Goal: Task Accomplishment & Management: Manage account settings

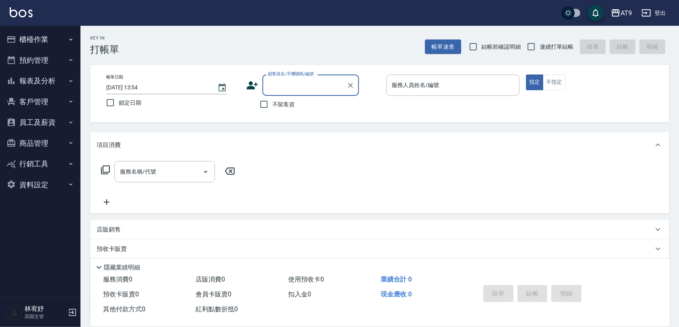
click at [39, 122] on button "員工及薪資" at bounding box center [40, 122] width 74 height 21
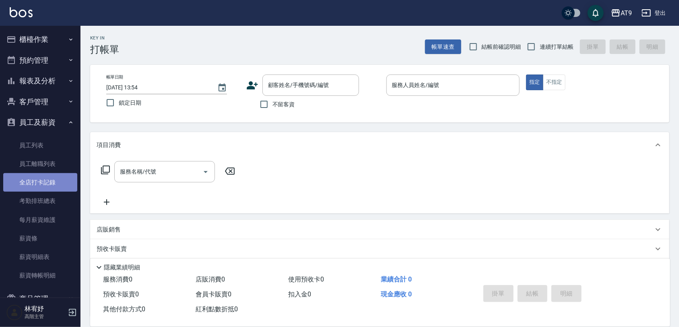
click at [42, 176] on link "全店打卡記錄" at bounding box center [40, 182] width 74 height 19
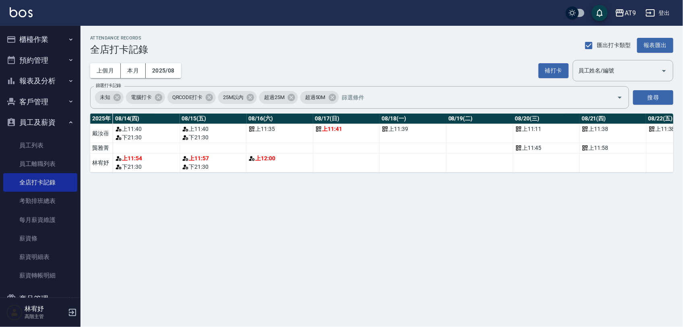
scroll to position [0, 957]
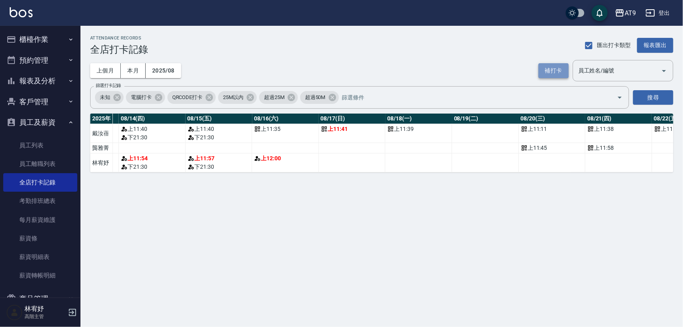
click at [560, 68] on button "補打卡" at bounding box center [554, 70] width 30 height 15
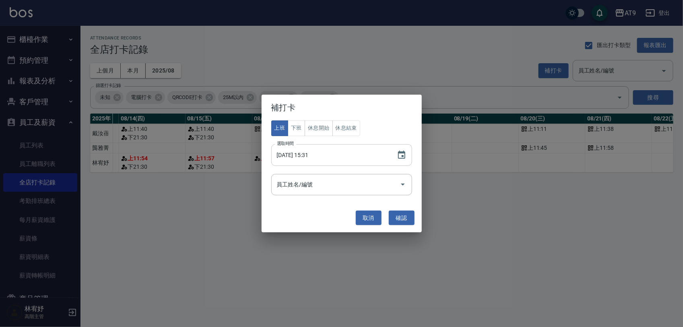
click at [301, 158] on input "[DATE] 15:31" at bounding box center [330, 155] width 118 height 22
type input "[DATE] 11:50"
click at [289, 184] on div "員工姓名/編號 員工姓名/編號" at bounding box center [341, 184] width 141 height 21
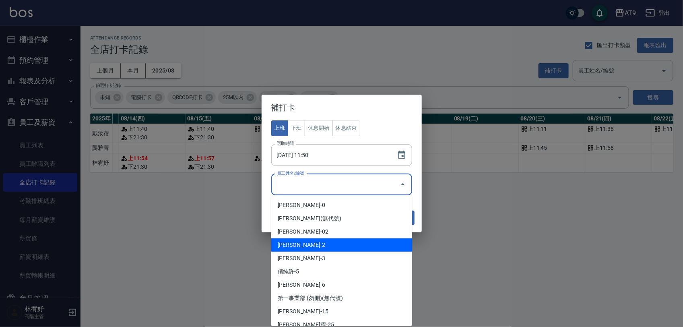
click at [312, 242] on li "[PERSON_NAME]-2" at bounding box center [341, 244] width 141 height 13
type input "龔雅菁"
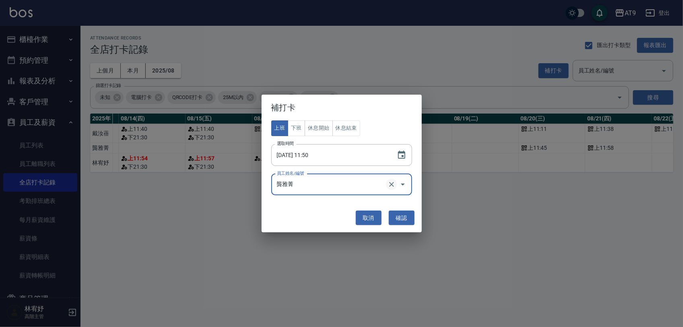
click at [388, 183] on icon "Clear" at bounding box center [392, 184] width 8 height 8
click at [339, 187] on input "員工姓名/編號" at bounding box center [336, 185] width 122 height 14
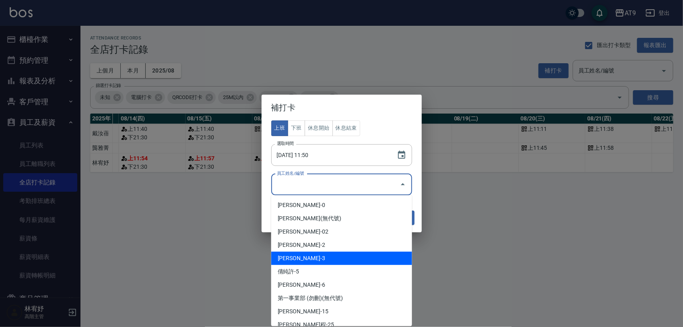
click at [325, 256] on li "[PERSON_NAME]-3" at bounding box center [341, 258] width 141 height 13
type input "林宥妤"
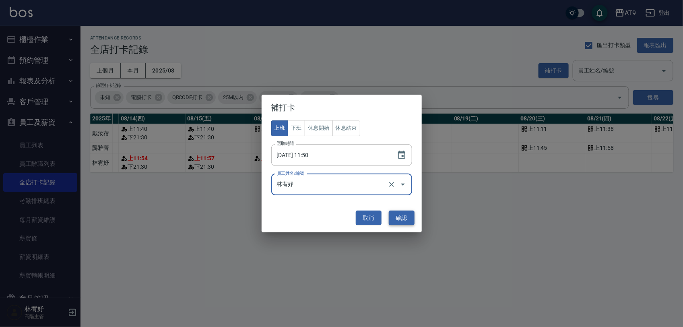
click at [405, 214] on button "確認" at bounding box center [402, 218] width 26 height 15
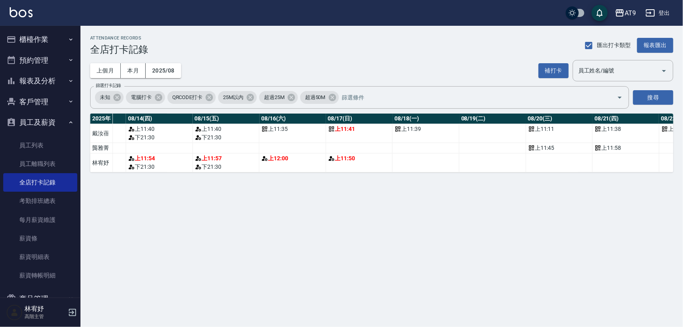
scroll to position [0, 983]
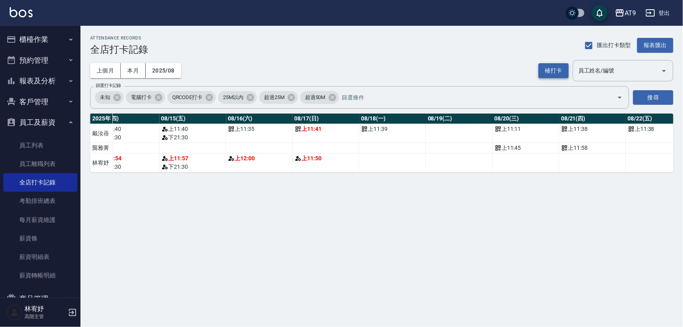
click at [564, 70] on button "補打卡" at bounding box center [554, 70] width 30 height 15
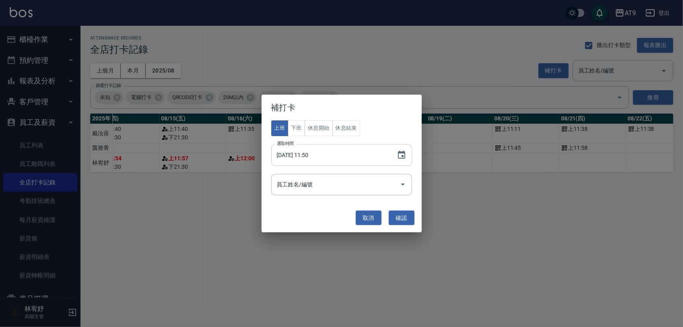
click at [304, 155] on input "[DATE] 11:50" at bounding box center [330, 155] width 118 height 22
click at [356, 194] on div "員工姓名/編號" at bounding box center [341, 184] width 141 height 21
type input "[DATE] 11:50"
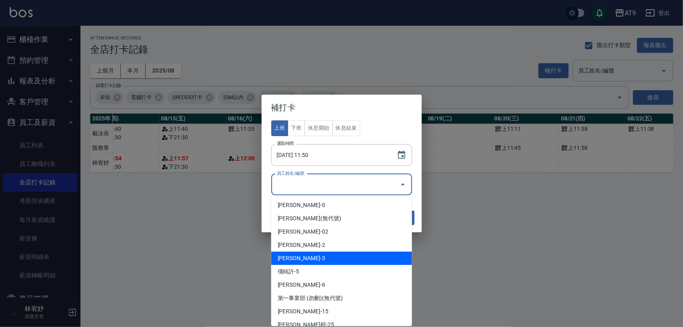
click at [317, 254] on li "[PERSON_NAME]-3" at bounding box center [341, 258] width 141 height 13
type input "林宥妤"
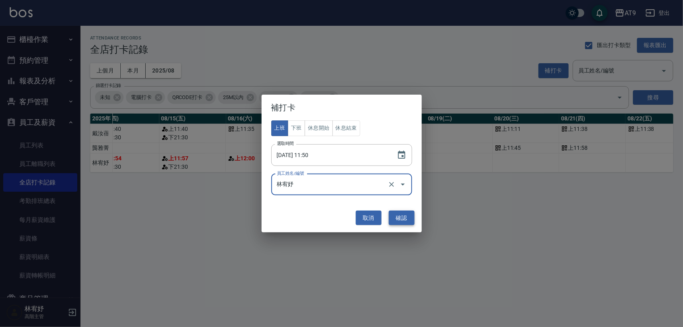
click at [405, 218] on button "確認" at bounding box center [402, 218] width 26 height 15
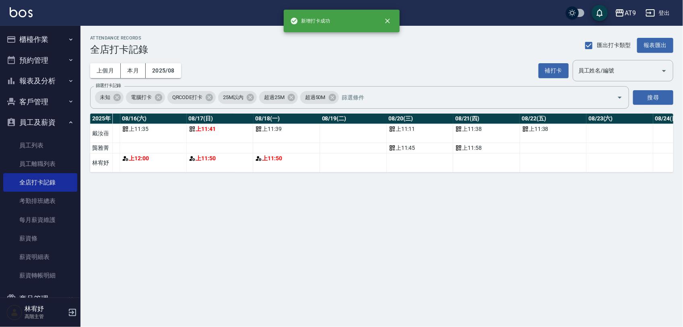
scroll to position [0, 1099]
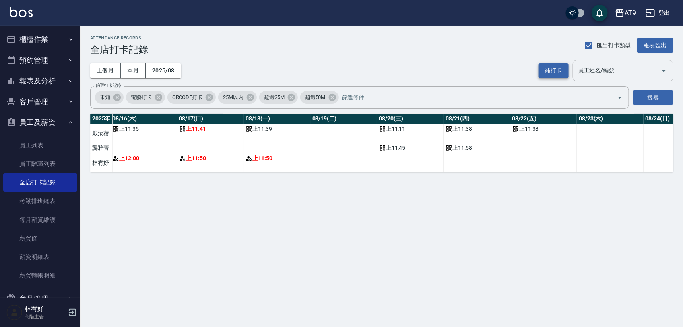
click at [557, 67] on button "補打卡" at bounding box center [554, 70] width 30 height 15
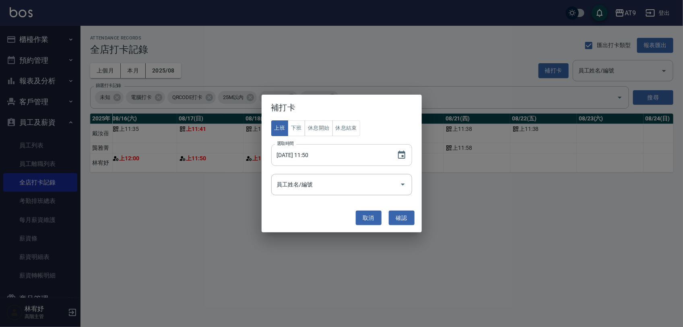
click at [302, 149] on input "[DATE] 11:50" at bounding box center [330, 155] width 118 height 22
type input "[DATE] 11:40"
click at [304, 180] on div "員工姓名/編號 員工姓名/編號" at bounding box center [341, 184] width 141 height 21
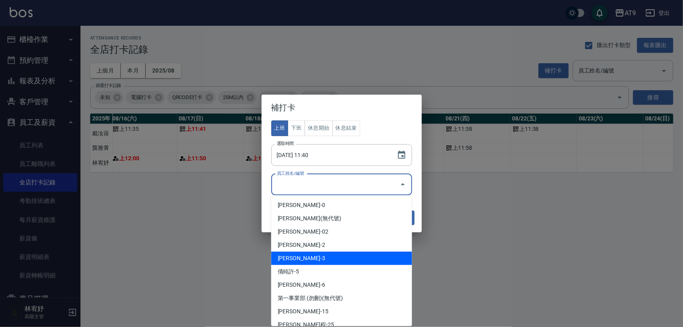
click at [307, 261] on li "[PERSON_NAME]-3" at bounding box center [341, 258] width 141 height 13
type input "林宥妤"
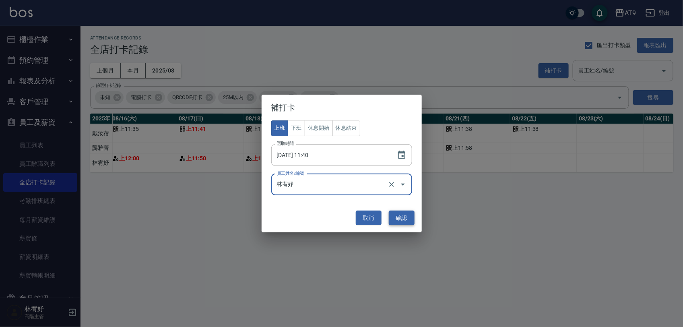
click at [403, 220] on button "確認" at bounding box center [402, 218] width 26 height 15
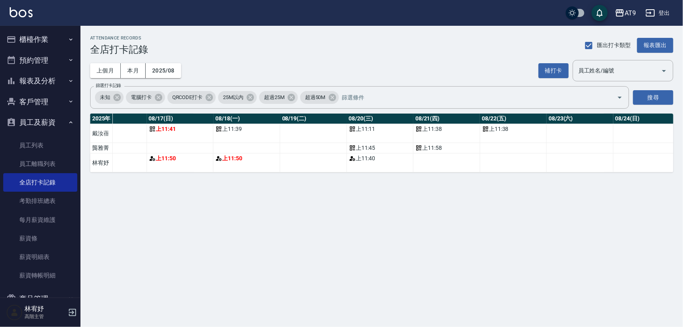
scroll to position [0, 1153]
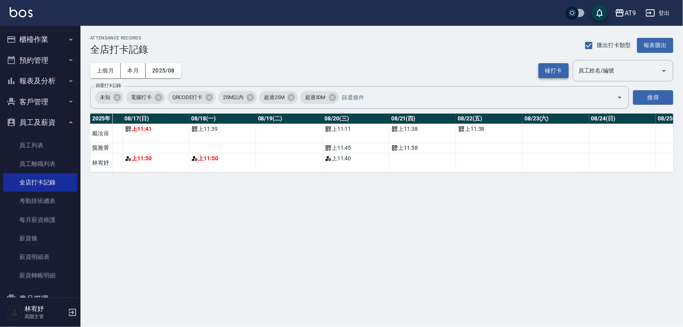
click at [548, 69] on button "補打卡" at bounding box center [554, 70] width 30 height 15
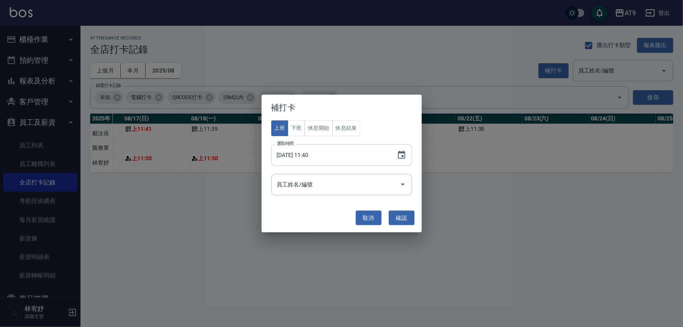
click at [297, 154] on input "[DATE] 11:40" at bounding box center [330, 155] width 118 height 22
click at [303, 153] on input "[DATE] 11:40" at bounding box center [330, 155] width 118 height 22
type input "[DATE] 11:56"
click at [301, 178] on input "員工姓名/編號" at bounding box center [336, 185] width 122 height 14
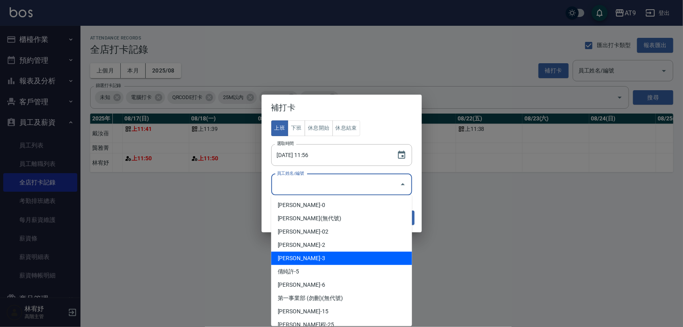
click at [305, 255] on li "[PERSON_NAME]-3" at bounding box center [341, 258] width 141 height 13
type input "林宥妤"
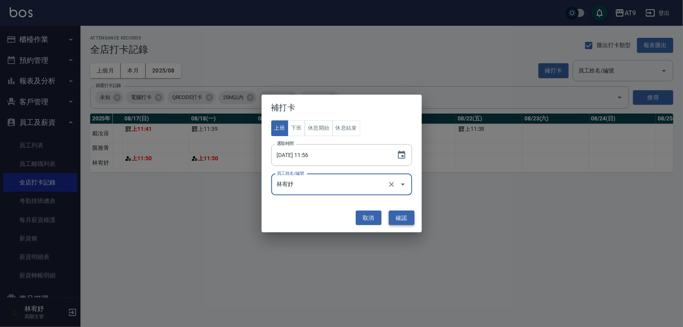
click at [409, 213] on button "確認" at bounding box center [402, 218] width 26 height 15
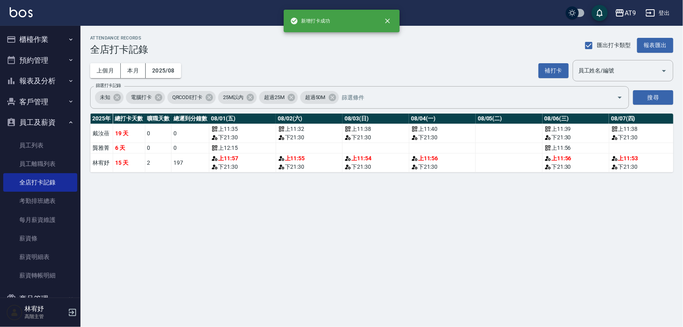
click at [233, 153] on td "上 11:57 下 21:30" at bounding box center [242, 162] width 67 height 19
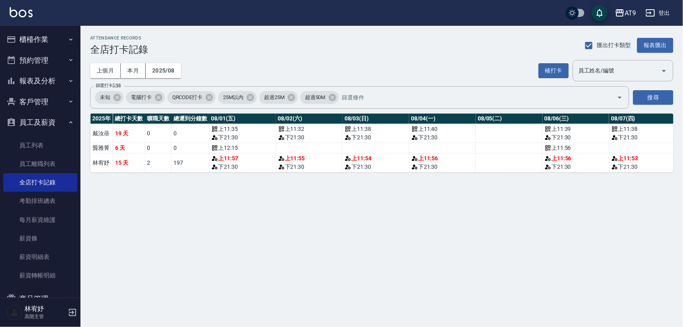
click at [234, 152] on td "上 12:15" at bounding box center [242, 148] width 67 height 10
click at [240, 160] on div "上 11:57" at bounding box center [242, 158] width 62 height 8
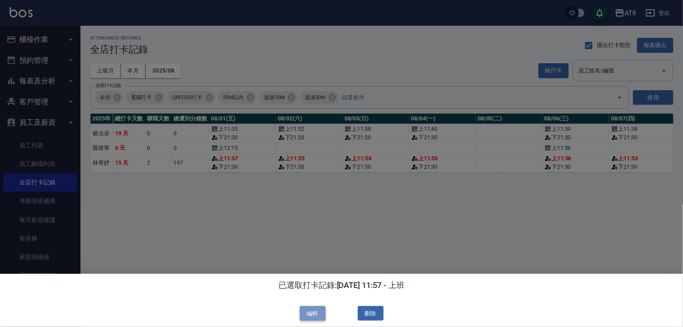
click at [319, 309] on button "編輯" at bounding box center [313, 313] width 26 height 15
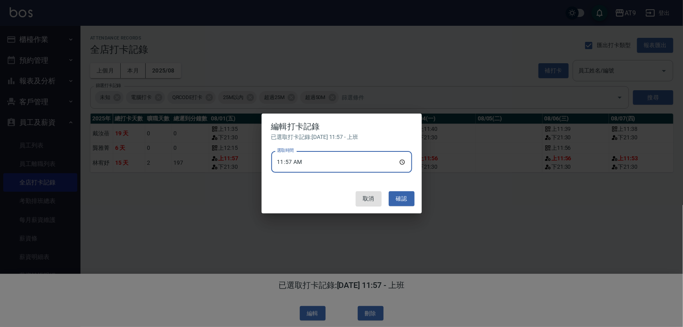
click at [304, 163] on input "11:57" at bounding box center [341, 162] width 141 height 22
type input "11:46"
click at [394, 198] on button "確認" at bounding box center [402, 198] width 26 height 15
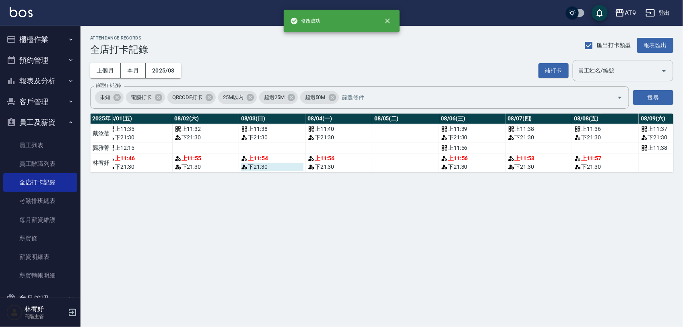
scroll to position [0, 107]
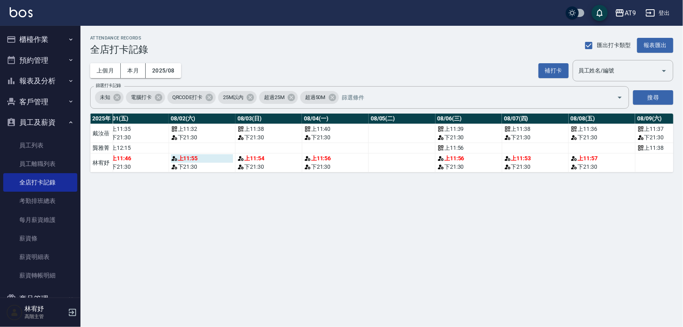
click at [189, 158] on div "上 11:55" at bounding box center [202, 158] width 62 height 8
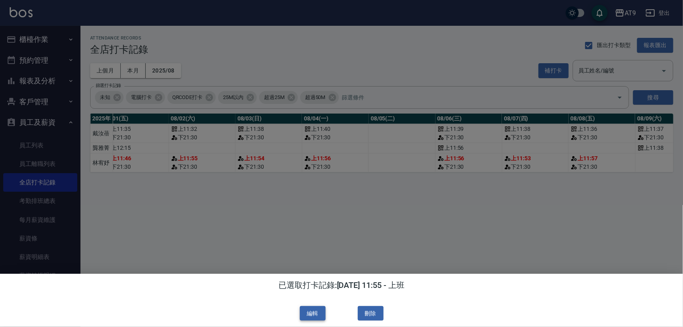
click at [308, 311] on button "編輯" at bounding box center [313, 313] width 26 height 15
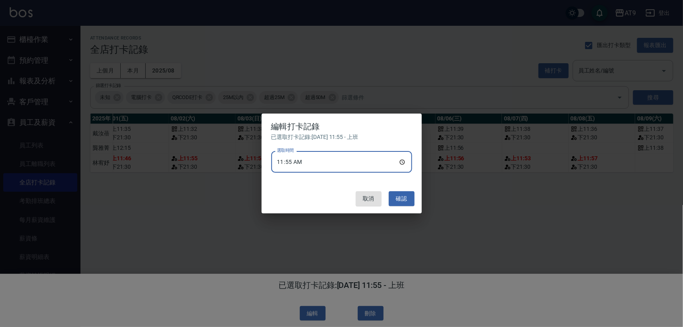
click at [303, 159] on input "11:55" at bounding box center [341, 162] width 141 height 22
type input "11:48"
click at [392, 196] on button "確認" at bounding box center [402, 198] width 26 height 15
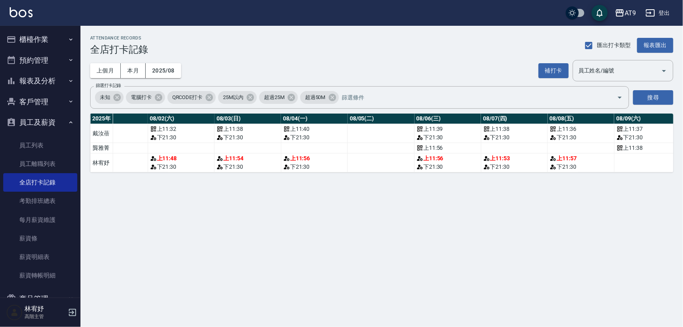
scroll to position [0, 130]
click at [242, 159] on div "上 11:54" at bounding box center [246, 158] width 62 height 8
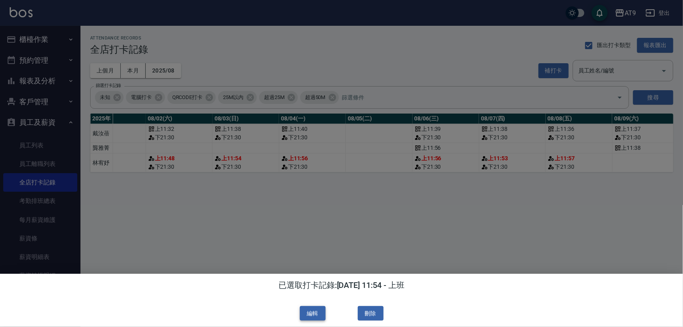
click at [311, 308] on button "編輯" at bounding box center [313, 313] width 26 height 15
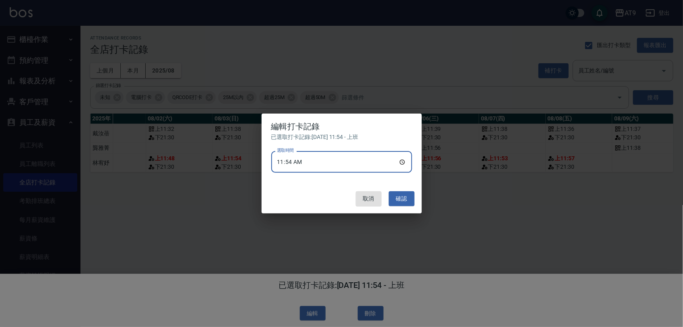
click at [302, 160] on input "11:54" at bounding box center [341, 162] width 141 height 22
type input "11:47"
click at [407, 201] on button "確認" at bounding box center [402, 198] width 26 height 15
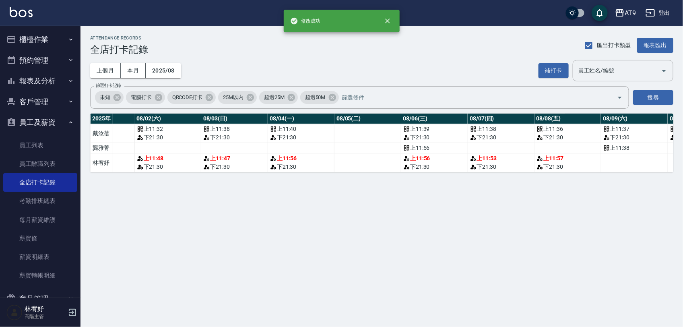
scroll to position [0, 184]
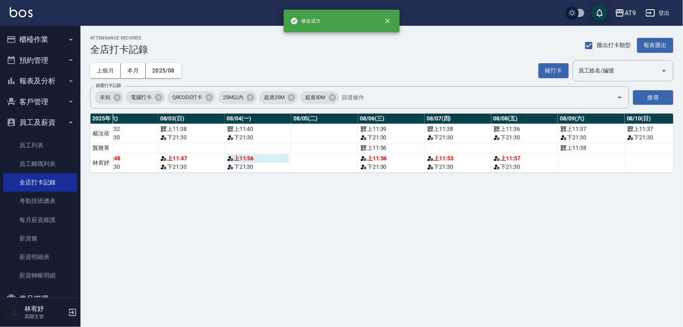
click at [252, 160] on div "上 11:56" at bounding box center [258, 158] width 62 height 8
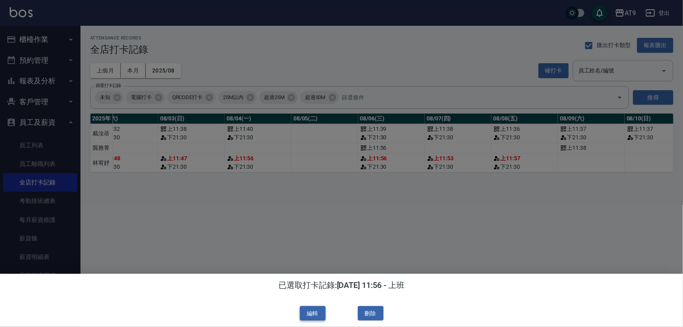
click at [321, 307] on button "編輯" at bounding box center [313, 313] width 26 height 15
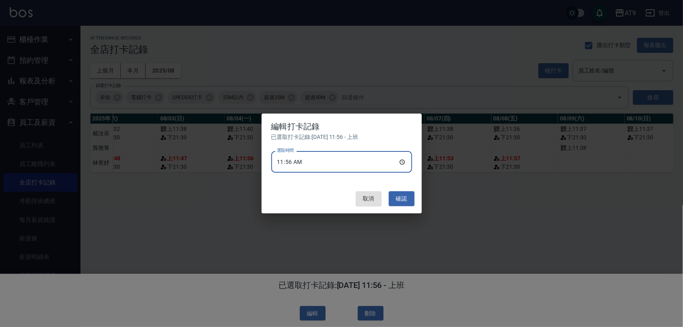
click at [302, 161] on input "11:56" at bounding box center [341, 162] width 141 height 22
type input "11:53"
click at [407, 196] on button "確認" at bounding box center [402, 198] width 26 height 15
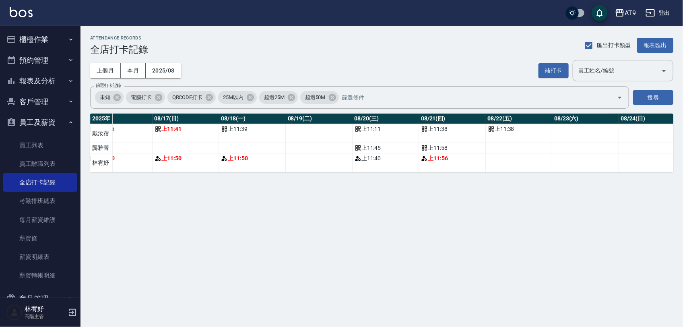
scroll to position [0, 1142]
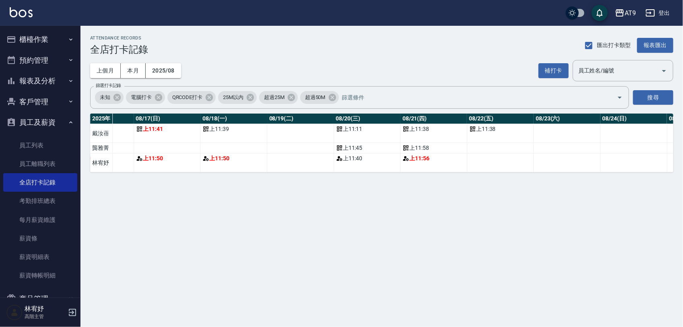
click at [555, 61] on div "補打卡 員工姓名/編號 員工姓名/編號" at bounding box center [606, 70] width 135 height 21
click at [554, 65] on button "補打卡" at bounding box center [554, 70] width 30 height 15
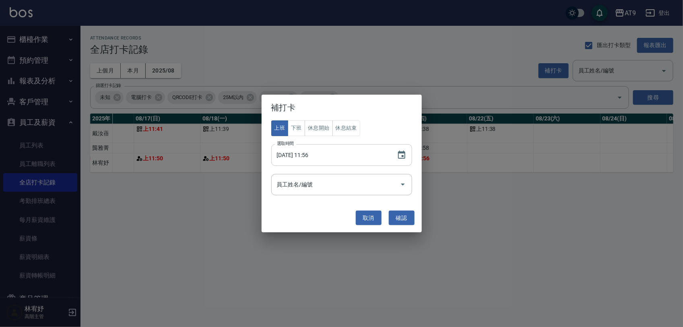
click at [302, 153] on input "[DATE] 11:56" at bounding box center [330, 155] width 118 height 22
type input "[DATE] 11:56"
click at [353, 180] on input "員工姓名/編號" at bounding box center [336, 185] width 122 height 14
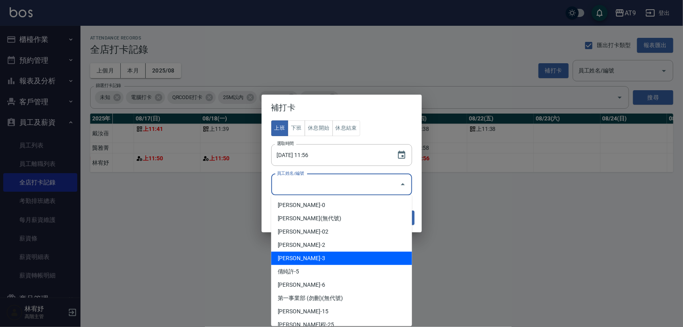
click at [316, 255] on li "[PERSON_NAME]-3" at bounding box center [341, 258] width 141 height 13
type input "林宥妤"
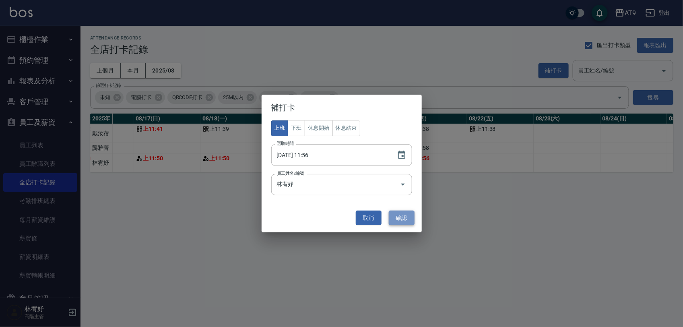
click at [405, 223] on button "確認" at bounding box center [402, 218] width 26 height 15
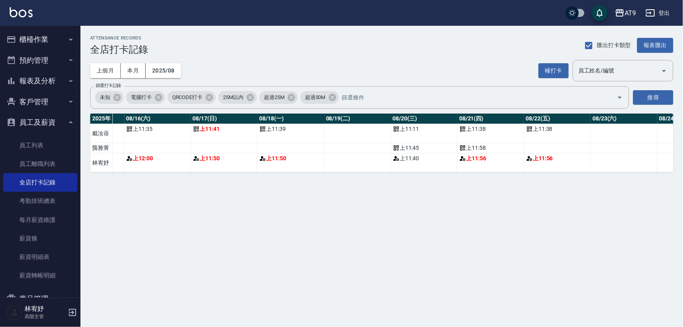
scroll to position [0, 1138]
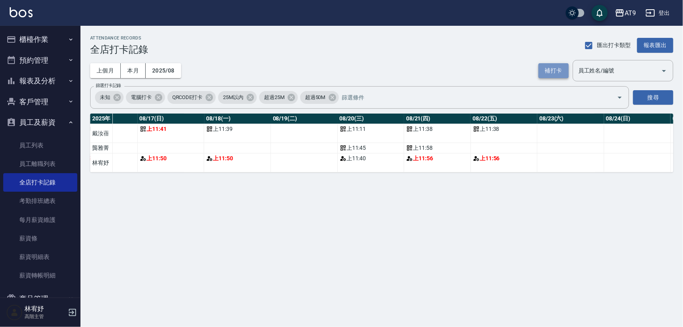
click at [557, 68] on button "補打卡" at bounding box center [554, 70] width 30 height 15
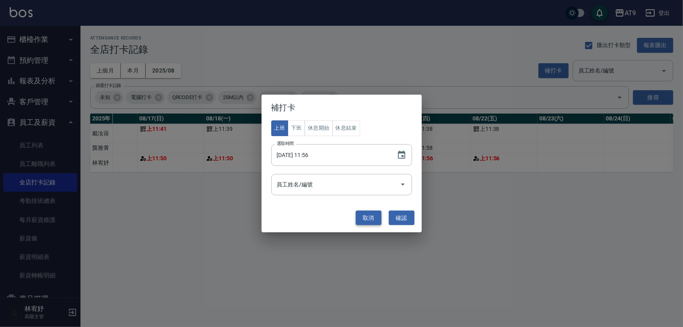
click at [374, 215] on button "取消" at bounding box center [369, 218] width 26 height 15
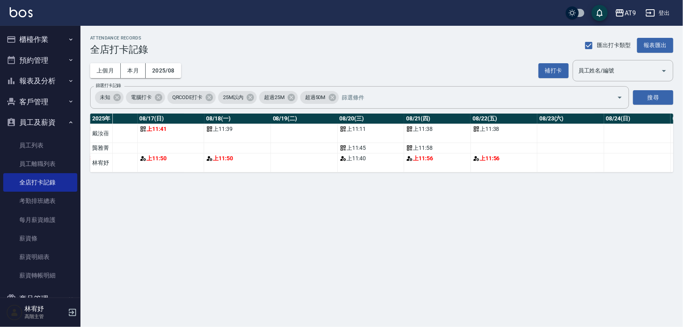
click at [500, 166] on td "上 11:56" at bounding box center [504, 162] width 67 height 19
click at [496, 156] on div "上 11:56" at bounding box center [504, 158] width 62 height 8
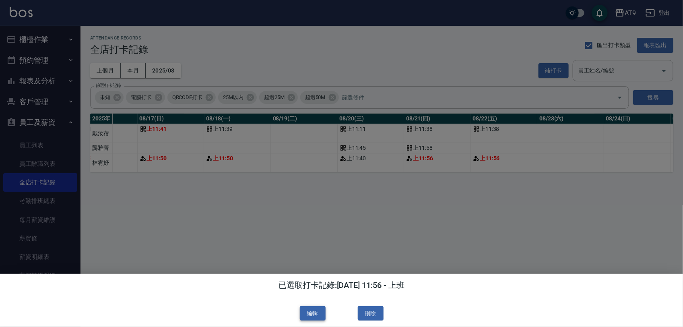
click at [306, 306] on button "編輯" at bounding box center [313, 313] width 26 height 15
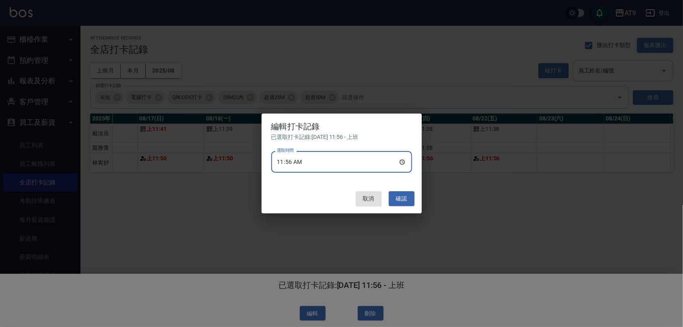
click at [311, 166] on input "11:56" at bounding box center [341, 162] width 141 height 22
click at [307, 163] on input "11:56" at bounding box center [341, 162] width 141 height 22
click at [301, 162] on input "11:56" at bounding box center [341, 162] width 141 height 22
type input "11:58"
click at [397, 198] on button "確認" at bounding box center [402, 198] width 26 height 15
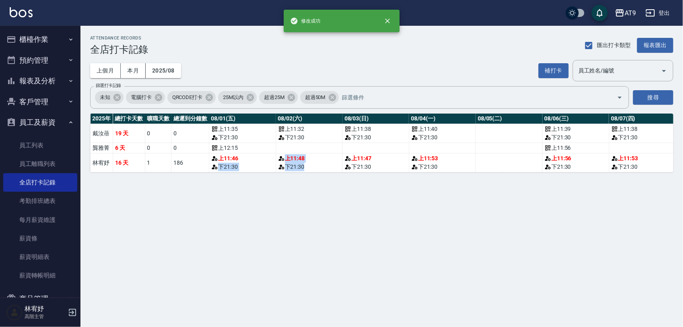
drag, startPoint x: 217, startPoint y: 171, endPoint x: 316, endPoint y: 171, distance: 99.8
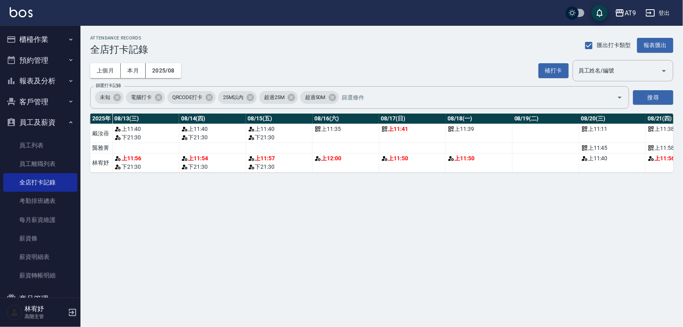
scroll to position [0, 899]
click at [560, 69] on button "補打卡" at bounding box center [554, 70] width 30 height 15
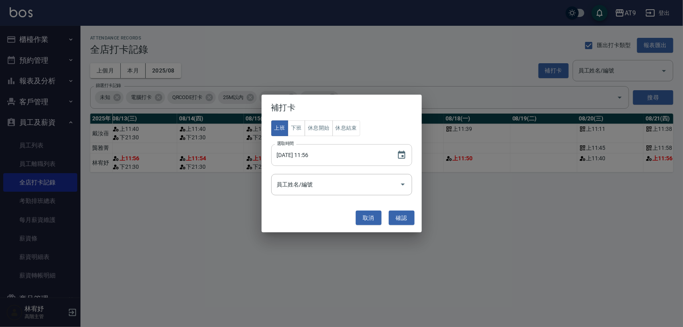
click at [304, 155] on input "[DATE] 11:56" at bounding box center [330, 155] width 118 height 22
type input "[DATE] 21:30"
click at [297, 131] on button "下班" at bounding box center [296, 128] width 17 height 16
click at [319, 192] on div "員工姓名/編號" at bounding box center [341, 184] width 141 height 21
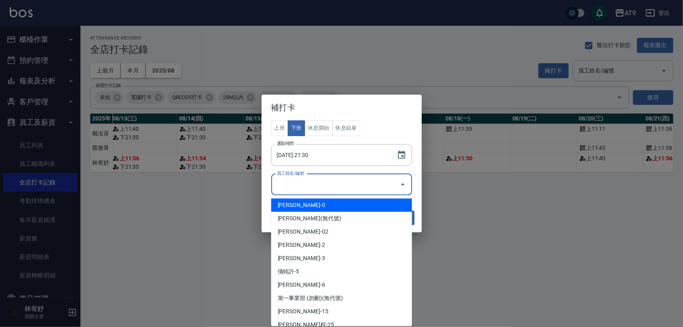
click at [319, 204] on li "[PERSON_NAME]-0" at bounding box center [341, 204] width 141 height 13
type input "戴汝蓓"
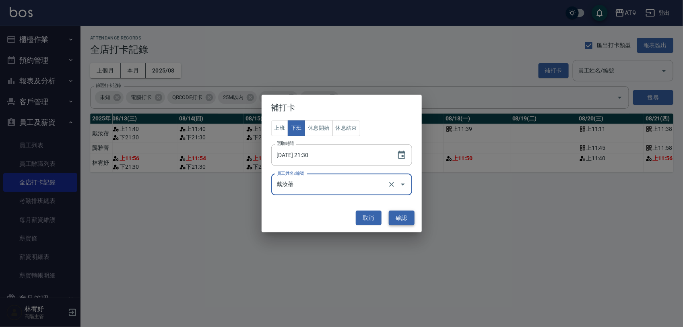
click at [400, 215] on button "確認" at bounding box center [402, 218] width 26 height 15
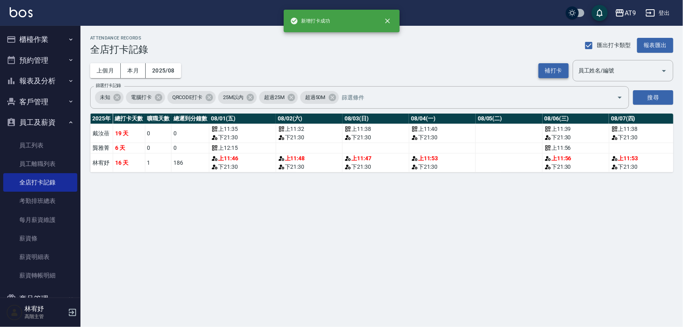
click at [555, 72] on button "補打卡" at bounding box center [554, 70] width 30 height 15
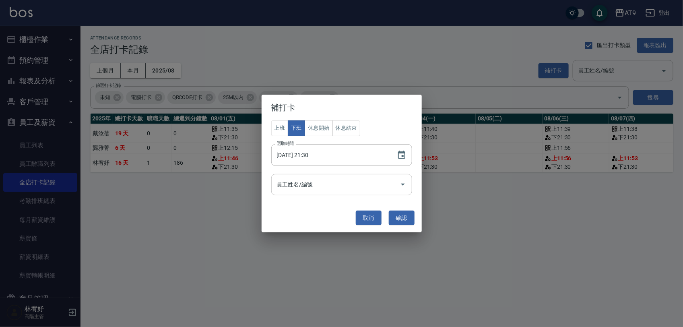
click at [339, 186] on input "員工姓名/編號" at bounding box center [336, 185] width 122 height 14
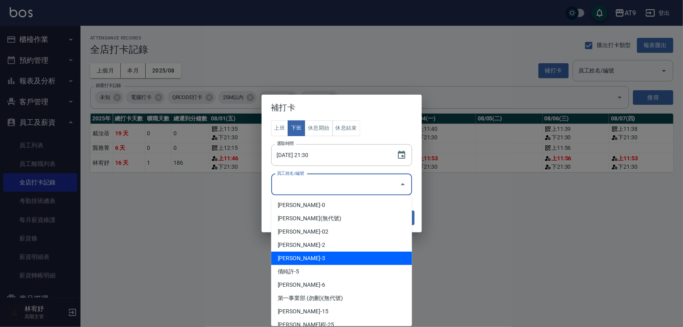
click at [318, 258] on li "[PERSON_NAME]-3" at bounding box center [341, 258] width 141 height 13
type input "林宥妤"
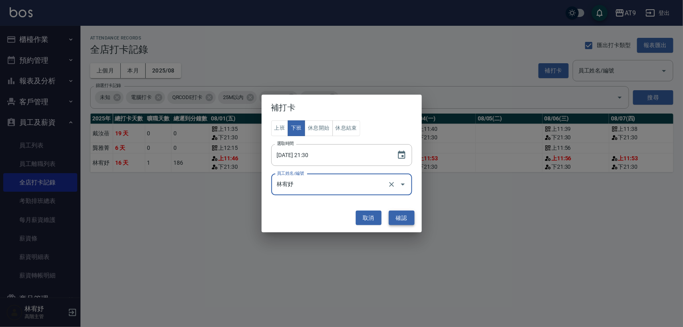
click at [407, 223] on button "確認" at bounding box center [402, 218] width 26 height 15
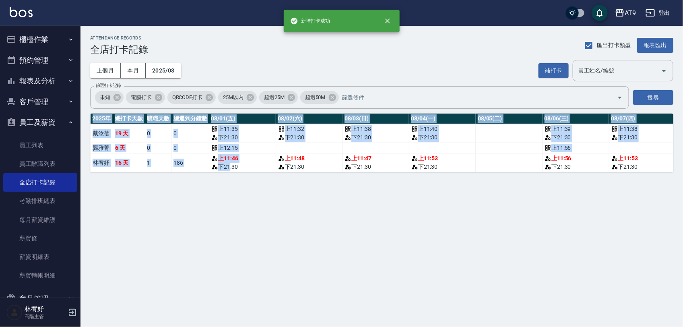
drag, startPoint x: 248, startPoint y: 171, endPoint x: 340, endPoint y: 186, distance: 93.8
click at [340, 182] on div "ATTENDANCE RECORDS 全店打卡記錄 匯出打卡類型 報表匯出 上個月 本月 2025/08 補打卡 員工姓名/編號 員工姓名/編號 篩選打卡記錄…" at bounding box center [382, 104] width 603 height 156
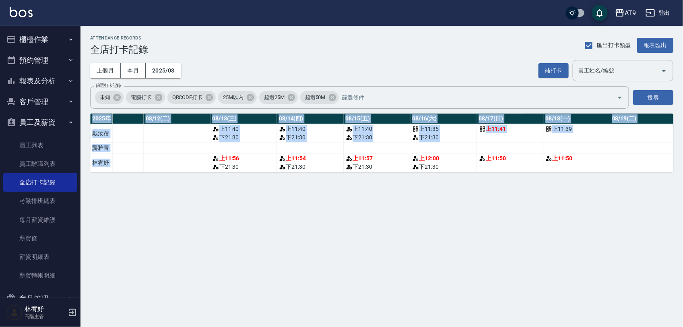
scroll to position [0, 869]
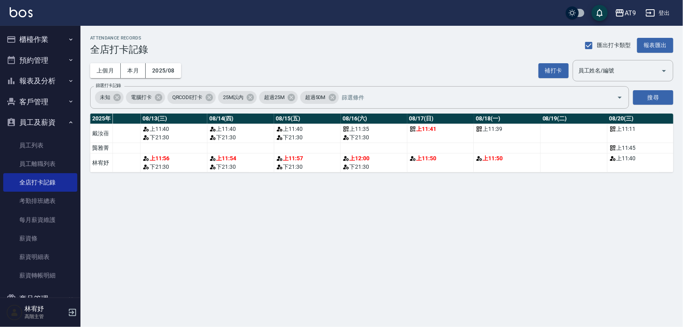
click at [467, 192] on div "ATTENDANCE RECORDS 全店打卡記錄 匯出打卡類型 報表匯出 上個月 本月 2025/08 補打卡 員工姓名/編號 員工姓名/編號 篩選打卡記錄…" at bounding box center [341, 163] width 683 height 327
click at [556, 67] on button "補打卡" at bounding box center [554, 70] width 30 height 15
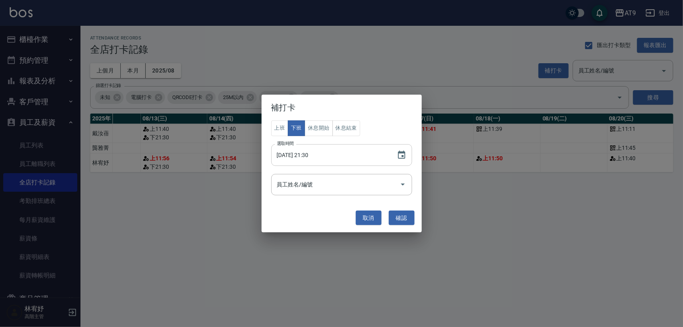
click at [307, 151] on input "[DATE] 21:30" at bounding box center [330, 155] width 118 height 22
click at [303, 152] on input "[DATE] 21:30" at bounding box center [330, 155] width 118 height 22
type input "[DATE] 21:30"
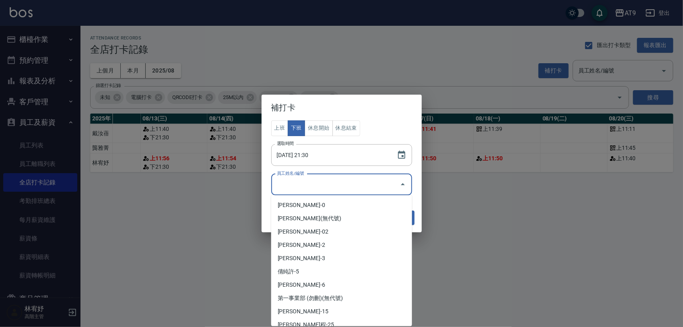
click at [302, 190] on input "員工姓名/編號" at bounding box center [336, 185] width 122 height 14
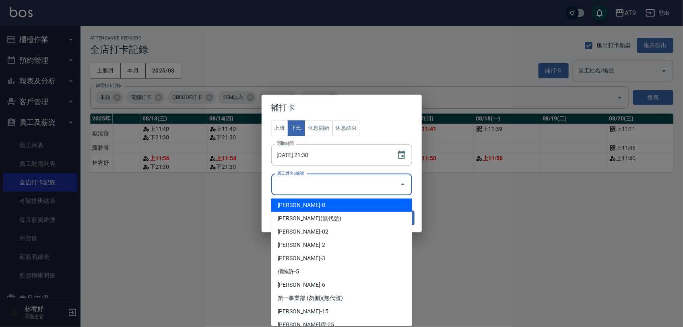
click at [297, 200] on li "[PERSON_NAME]-0" at bounding box center [341, 204] width 141 height 13
type input "戴汝蓓"
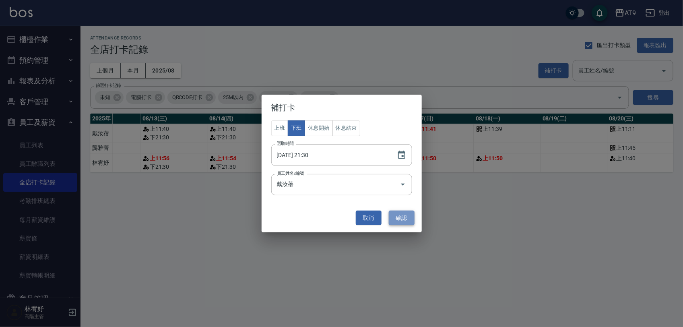
click at [401, 219] on button "確認" at bounding box center [402, 218] width 26 height 15
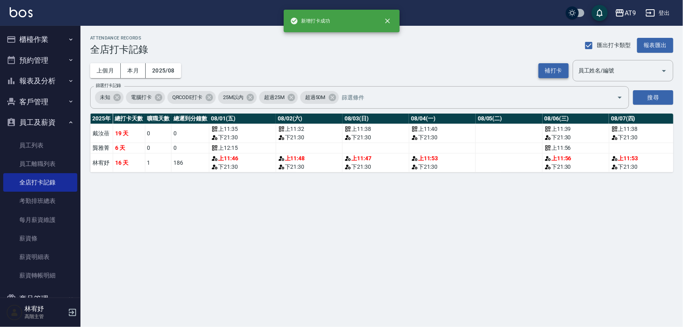
click at [562, 70] on button "補打卡" at bounding box center [554, 70] width 30 height 15
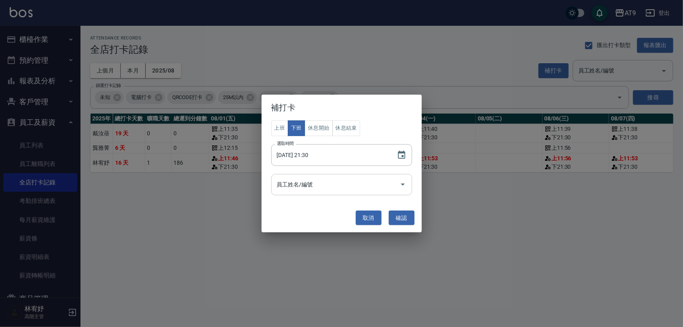
click at [347, 187] on input "員工姓名/編號" at bounding box center [336, 185] width 122 height 14
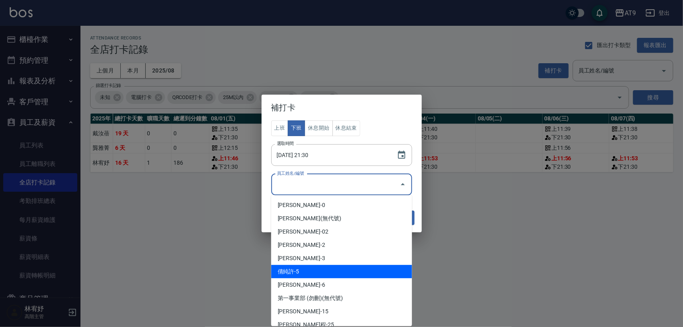
click at [323, 258] on li "[PERSON_NAME]-3" at bounding box center [341, 258] width 141 height 13
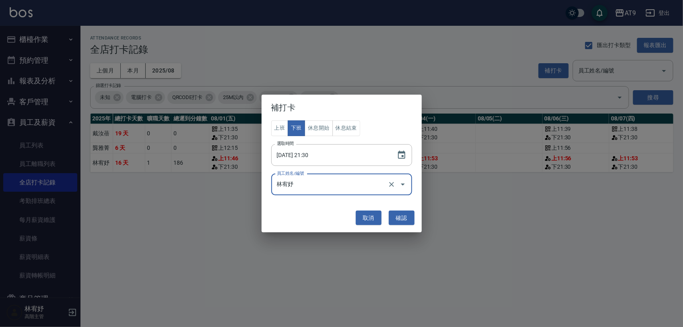
type input "林宥妤"
click at [408, 211] on button "確認" at bounding box center [402, 218] width 26 height 15
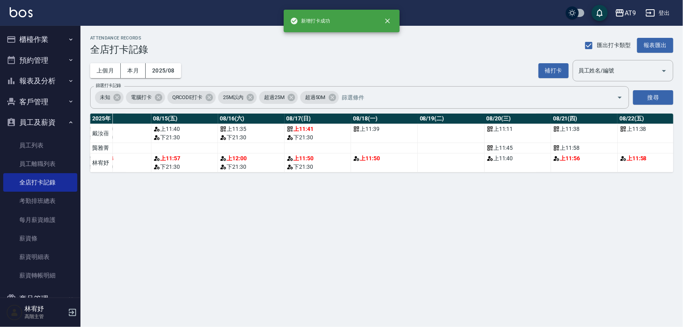
scroll to position [0, 993]
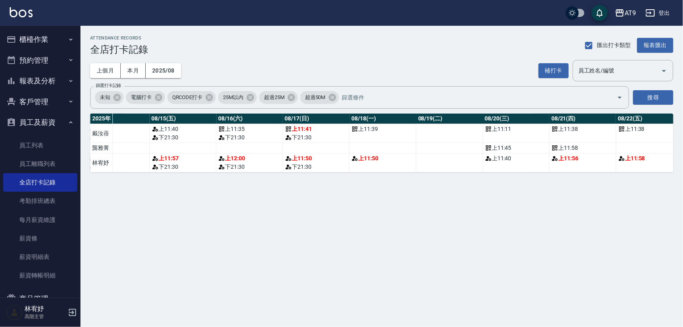
click at [555, 62] on div "補打卡 員工姓名/編號 員工姓名/編號" at bounding box center [606, 70] width 135 height 21
click at [548, 72] on button "補打卡" at bounding box center [554, 70] width 30 height 15
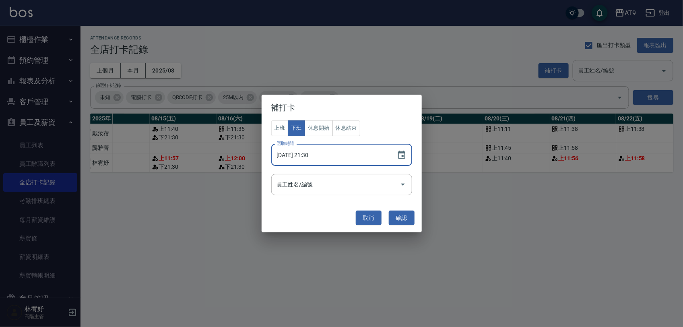
click at [304, 155] on input "[DATE] 21:30" at bounding box center [330, 155] width 118 height 22
type input "[DATE] 21:30"
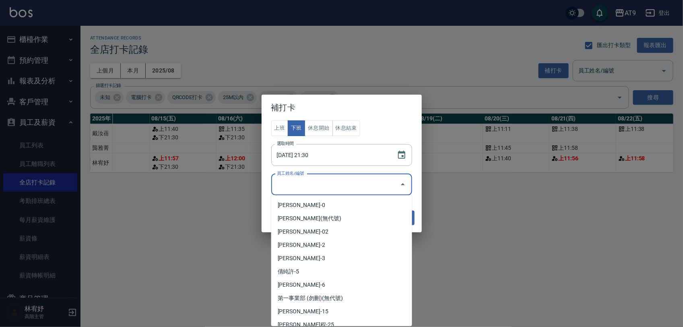
click at [320, 189] on input "員工姓名/編號" at bounding box center [336, 185] width 122 height 14
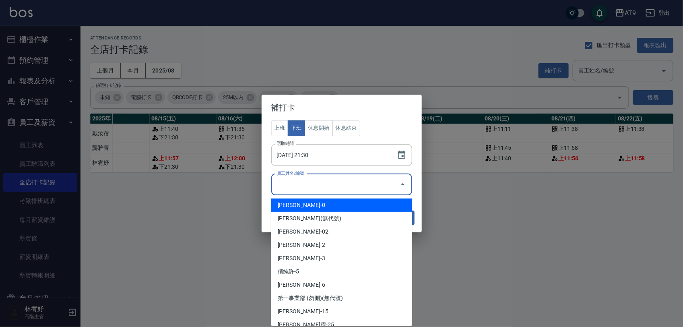
click at [313, 206] on li "[PERSON_NAME]-0" at bounding box center [341, 204] width 141 height 13
type input "戴汝蓓"
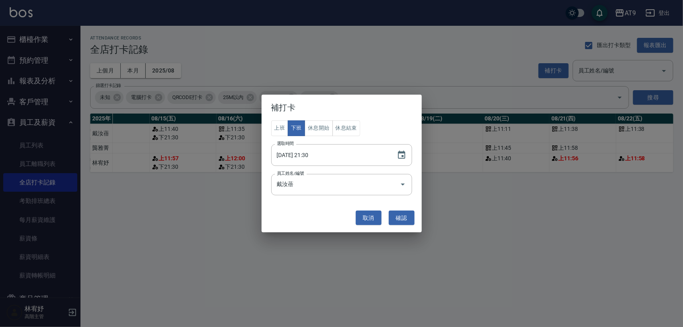
click at [394, 209] on div "取消 確認" at bounding box center [342, 217] width 152 height 21
click at [405, 213] on button "確認" at bounding box center [402, 218] width 26 height 15
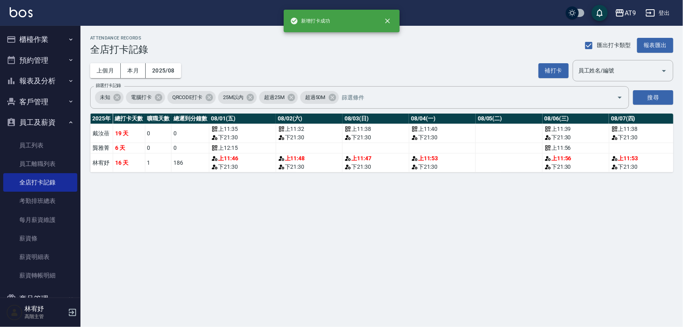
click at [557, 73] on button "補打卡" at bounding box center [554, 70] width 30 height 15
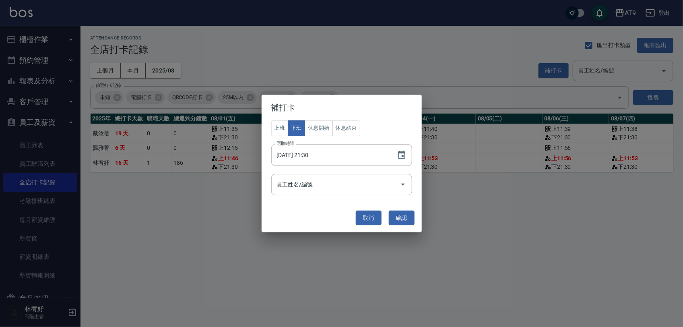
click at [305, 196] on div "上班 下班 休息開始 休息結束 選取時間 [DATE] 21:30 選取時間 員工姓名/編號 員工姓名/編號" at bounding box center [342, 161] width 160 height 83
click at [308, 182] on div "員工姓名/編號 員工姓名/編號" at bounding box center [341, 184] width 141 height 21
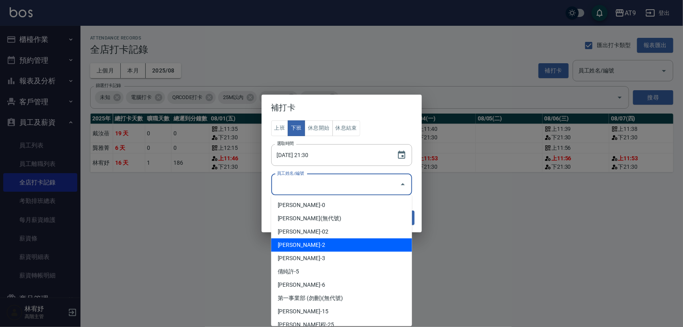
click at [315, 250] on li "[PERSON_NAME]-2" at bounding box center [341, 244] width 141 height 13
type input "龔雅菁"
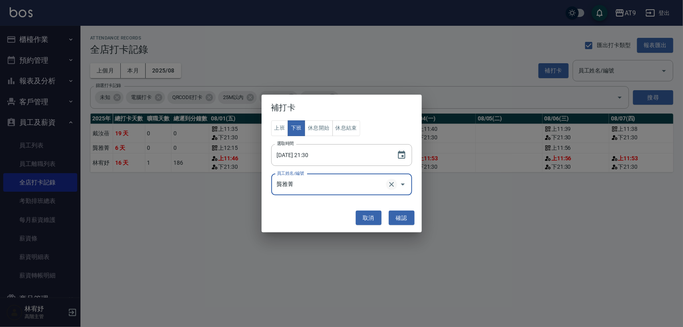
click at [391, 188] on icon "Clear" at bounding box center [392, 184] width 8 height 8
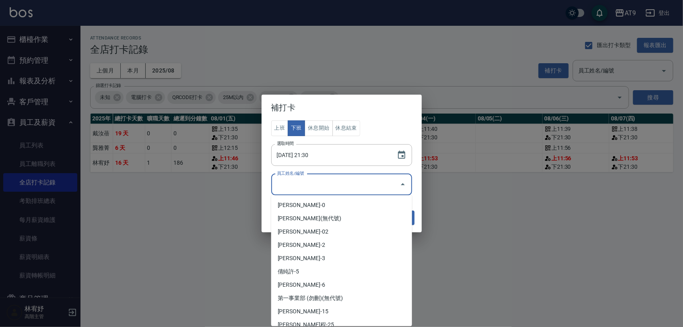
click at [363, 188] on input "員工姓名/編號" at bounding box center [336, 185] width 122 height 14
click at [341, 252] on li "[PERSON_NAME]-3" at bounding box center [341, 258] width 141 height 13
type input "林宥妤"
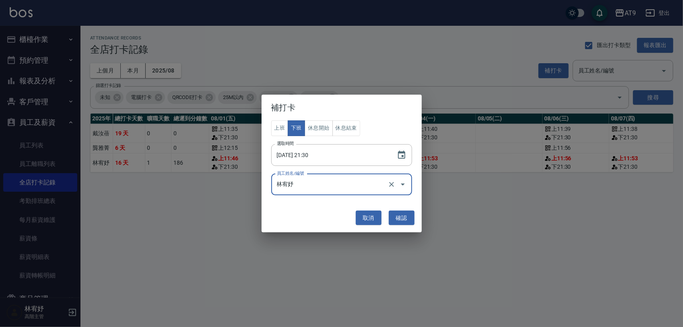
drag, startPoint x: 402, startPoint y: 217, endPoint x: 405, endPoint y: 215, distance: 4.6
click at [403, 217] on button "確認" at bounding box center [402, 218] width 26 height 15
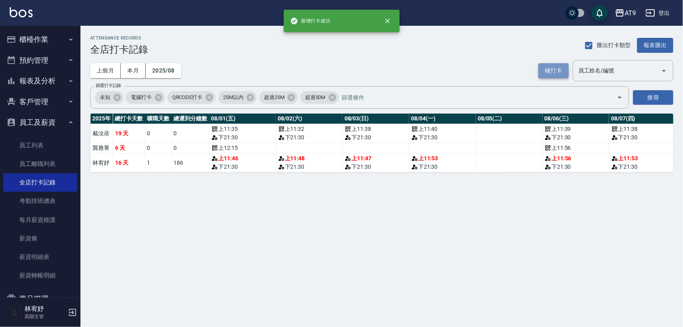
click at [548, 76] on button "補打卡" at bounding box center [554, 70] width 30 height 15
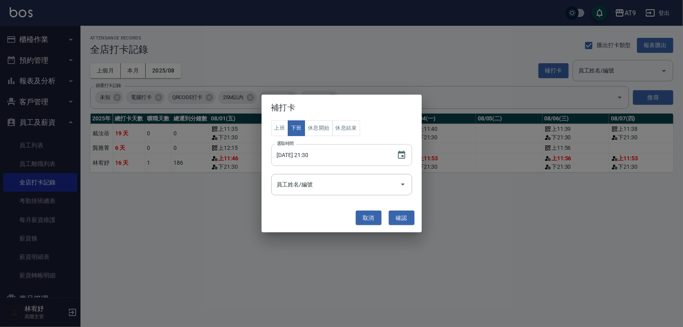
click at [302, 153] on input "[DATE] 21:30" at bounding box center [330, 155] width 118 height 22
type input "[DATE] 21:30"
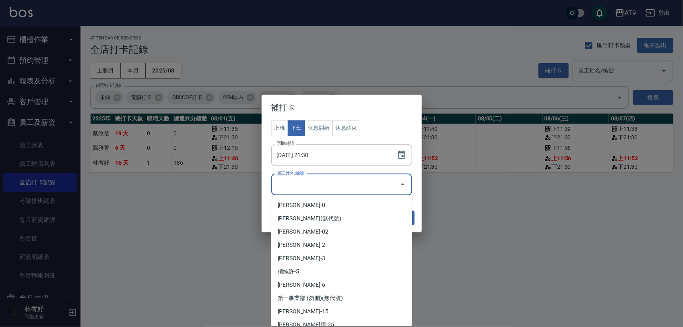
click at [351, 190] on input "員工姓名/編號" at bounding box center [336, 185] width 122 height 14
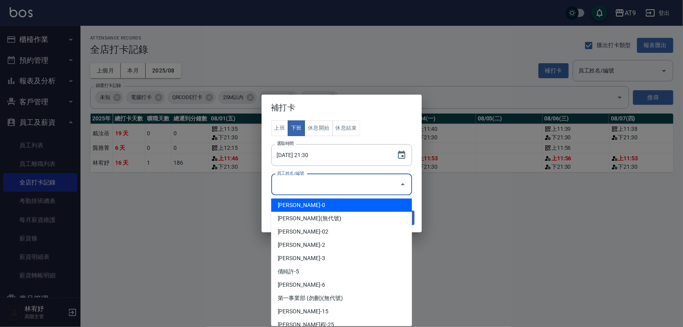
click at [334, 202] on li "[PERSON_NAME]-0" at bounding box center [341, 204] width 141 height 13
type input "戴汝蓓"
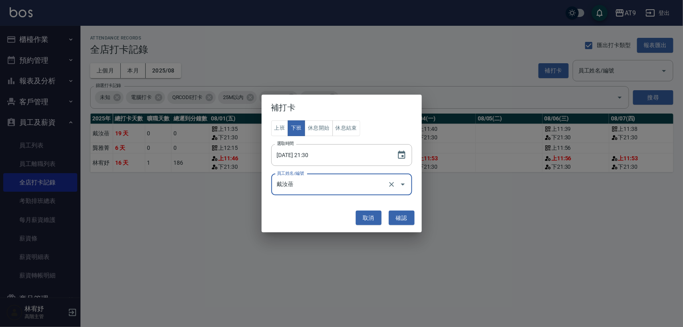
click at [401, 216] on button "確認" at bounding box center [402, 218] width 26 height 15
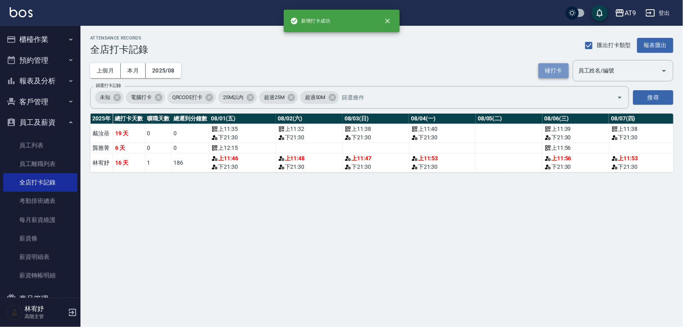
click at [553, 70] on button "補打卡" at bounding box center [554, 70] width 30 height 15
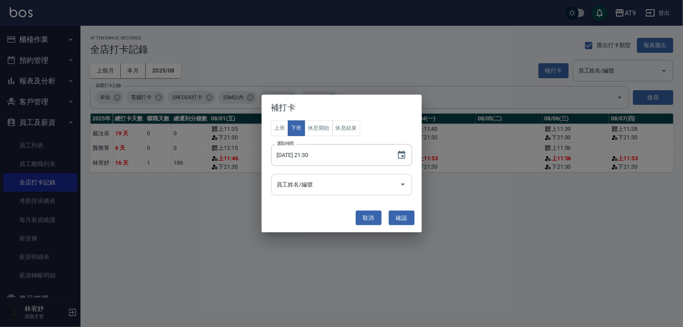
click at [370, 184] on input "員工姓名/編號" at bounding box center [336, 185] width 122 height 14
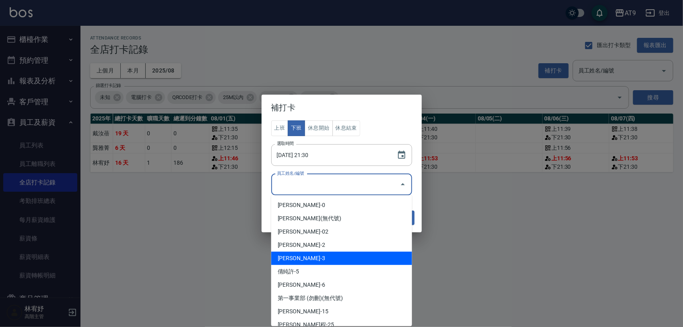
click at [315, 260] on li "[PERSON_NAME]-3" at bounding box center [341, 258] width 141 height 13
type input "林宥妤"
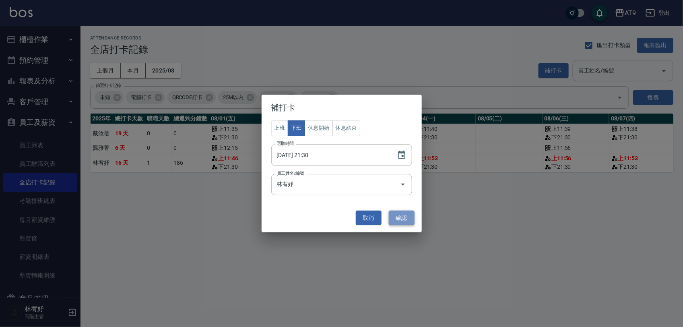
click at [407, 215] on button "確認" at bounding box center [402, 218] width 26 height 15
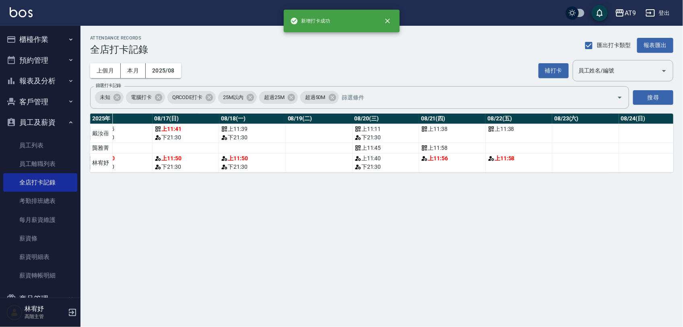
scroll to position [0, 1199]
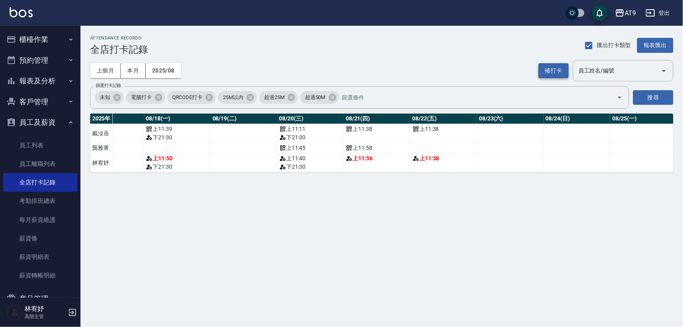
click at [555, 68] on button "補打卡" at bounding box center [554, 70] width 30 height 15
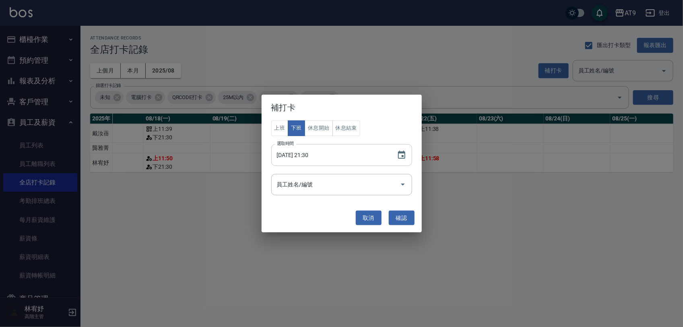
click at [301, 155] on input "[DATE] 21:30" at bounding box center [330, 155] width 118 height 22
type input "[DATE] 21:30"
click at [305, 177] on div "員工姓名/編號 員工姓名/編號" at bounding box center [341, 184] width 141 height 21
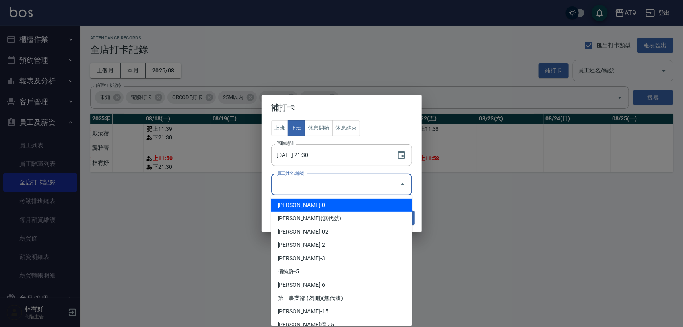
click at [304, 203] on li "[PERSON_NAME]-0" at bounding box center [341, 204] width 141 height 13
type input "戴汝蓓"
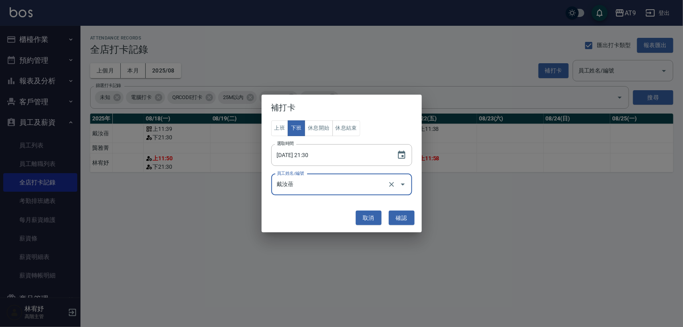
click at [407, 214] on button "確認" at bounding box center [402, 218] width 26 height 15
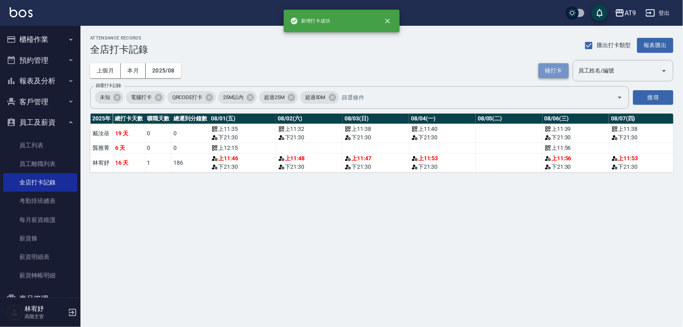
click at [548, 67] on button "補打卡" at bounding box center [554, 70] width 30 height 15
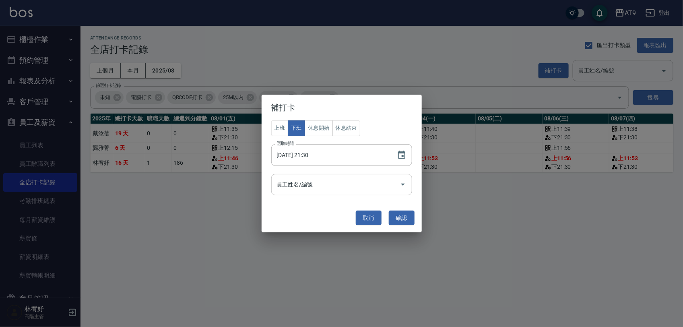
click at [309, 186] on input "員工姓名/編號" at bounding box center [336, 185] width 122 height 14
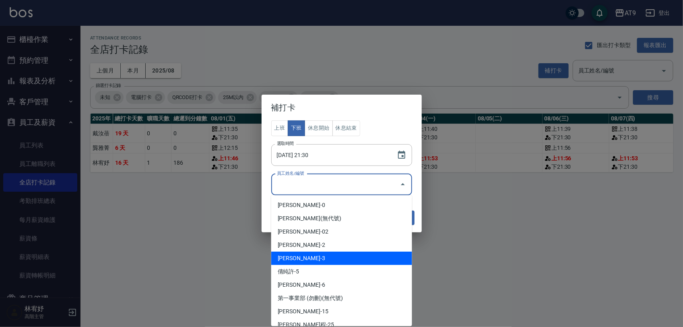
click at [308, 252] on li "[PERSON_NAME]-3" at bounding box center [341, 258] width 141 height 13
type input "林宥妤"
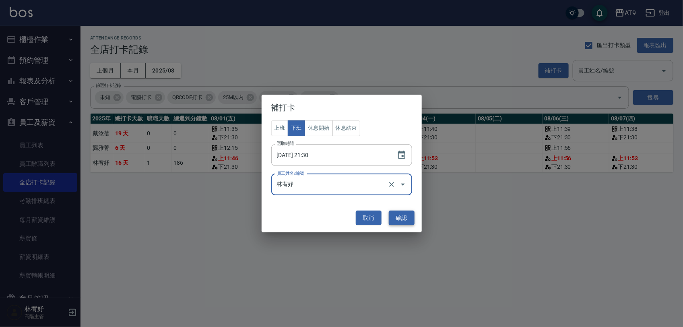
click at [399, 215] on button "確認" at bounding box center [402, 218] width 26 height 15
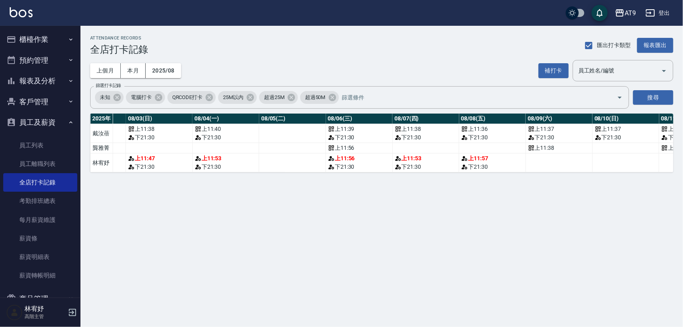
scroll to position [0, 0]
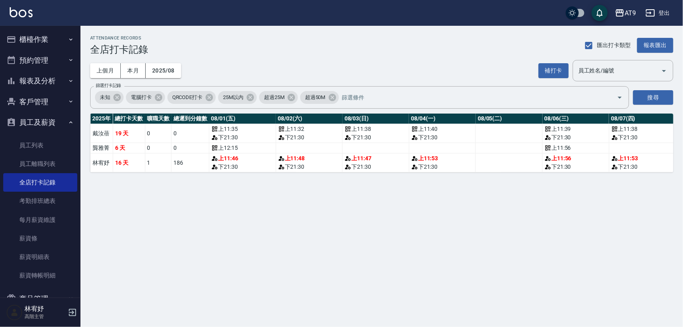
click at [473, 262] on div "ATTENDANCE RECORDS 全店打卡記錄 匯出打卡類型 報表匯出 上個月 本月 2025/08 補打卡 員工姓名/編號 員工姓名/編號 篩選打卡記錄…" at bounding box center [341, 163] width 683 height 327
click at [421, 276] on div "ATTENDANCE RECORDS 全店打卡記錄 匯出打卡類型 報表匯出 上個月 本月 2025/08 補打卡 員工姓名/編號 員工姓名/編號 篩選打卡記錄…" at bounding box center [341, 163] width 683 height 327
click at [53, 77] on button "報表及分析" at bounding box center [40, 80] width 74 height 21
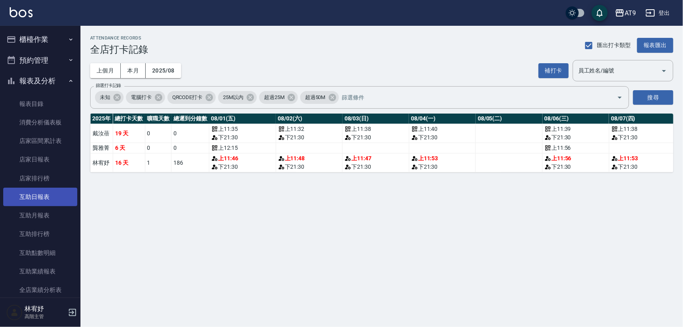
scroll to position [50, 0]
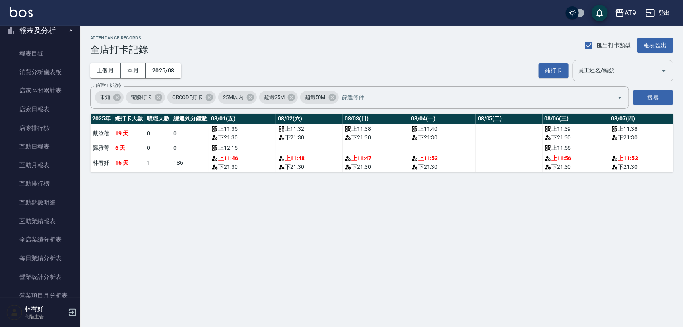
click at [388, 250] on div "ATTENDANCE RECORDS 全店打卡記錄 匯出打卡類型 報表匯出 上個月 本月 2025/08 補打卡 員工姓名/編號 員工姓名/編號 篩選打卡記錄…" at bounding box center [341, 163] width 683 height 327
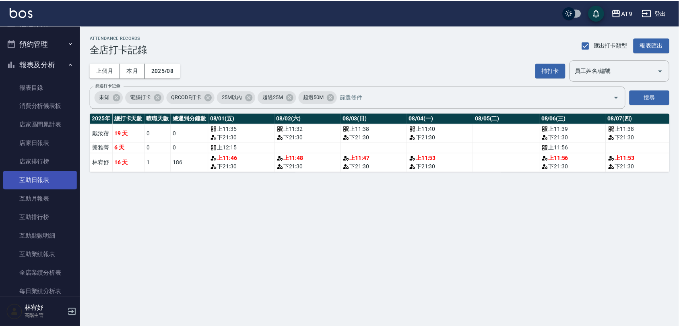
scroll to position [0, 0]
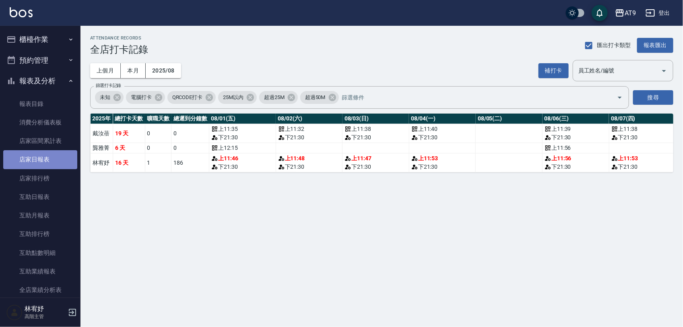
click at [43, 160] on link "店家日報表" at bounding box center [40, 159] width 74 height 19
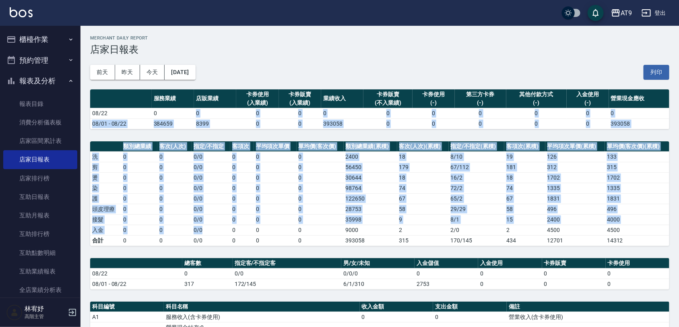
drag, startPoint x: 216, startPoint y: 235, endPoint x: 167, endPoint y: 112, distance: 132.2
click at [167, 112] on div "AT9 [DATE] 店家日報表 列印時間： [DATE][PHONE_NUMBER]:45 Merchant Daily Report 店家日報表 [DAT…" at bounding box center [380, 279] width 599 height 507
drag, startPoint x: 167, startPoint y: 112, endPoint x: 236, endPoint y: 184, distance: 99.9
click at [236, 184] on td "0" at bounding box center [242, 188] width 24 height 10
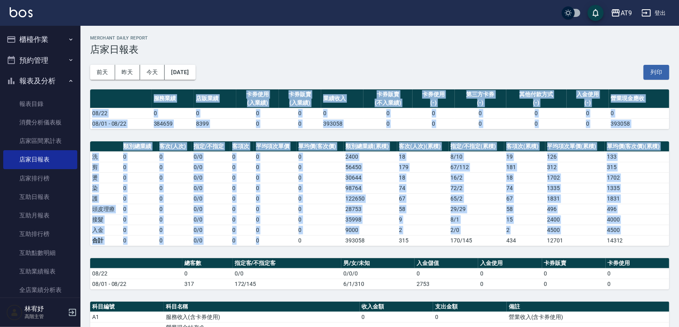
drag, startPoint x: 286, startPoint y: 242, endPoint x: 139, endPoint y: 97, distance: 206.6
click at [139, 97] on div "AT9 [DATE] 店家日報表 列印時間： [DATE][PHONE_NUMBER]:45 Merchant Daily Report 店家日報表 [DAT…" at bounding box center [380, 279] width 599 height 507
drag, startPoint x: 139, startPoint y: 97, endPoint x: 209, endPoint y: 187, distance: 114.5
click at [209, 187] on td "0 / 0" at bounding box center [211, 188] width 39 height 10
